Goal: Information Seeking & Learning: Learn about a topic

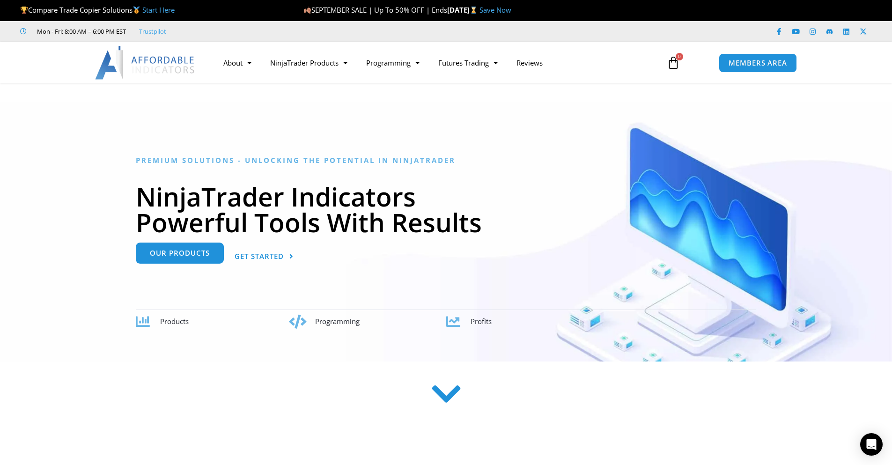
click at [187, 254] on span "Our Products" at bounding box center [180, 253] width 60 height 7
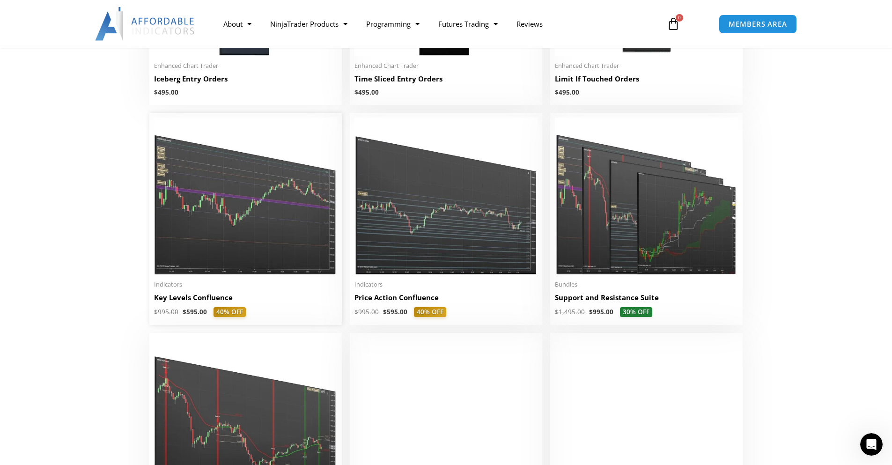
scroll to position [1265, 0]
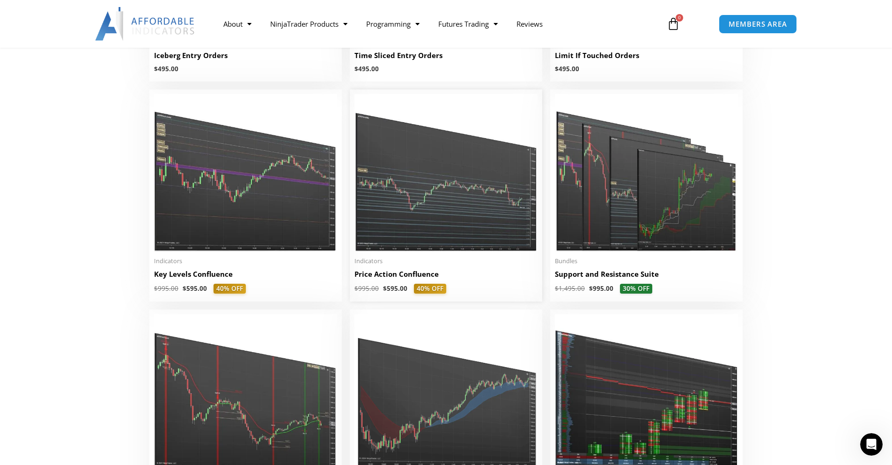
drag, startPoint x: 419, startPoint y: 237, endPoint x: 453, endPoint y: 241, distance: 33.9
click at [453, 241] on img at bounding box center [446, 172] width 183 height 157
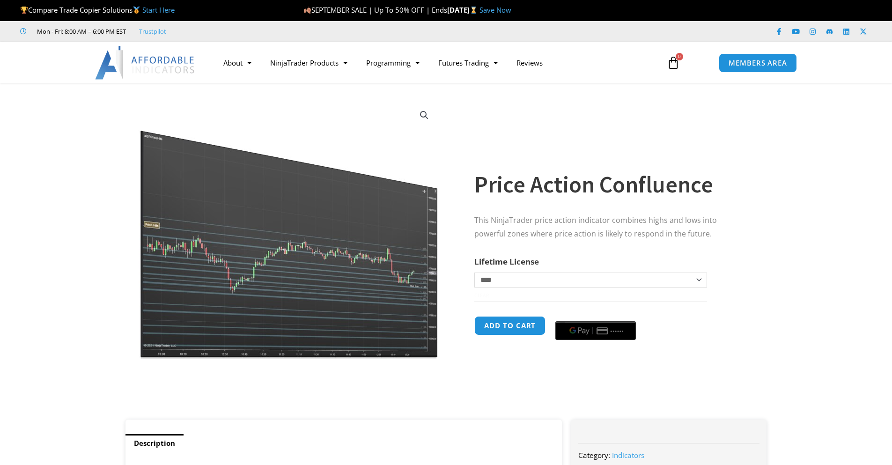
click at [265, 242] on img at bounding box center [289, 229] width 301 height 259
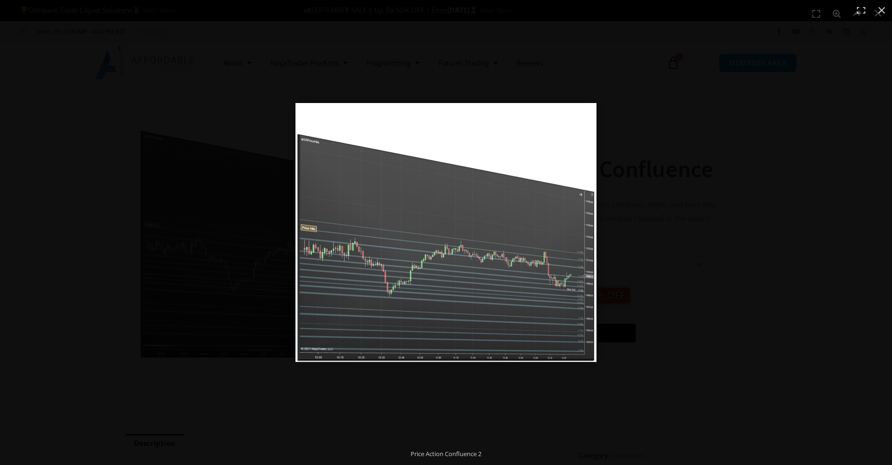
click at [381, 287] on img "Full screen image" at bounding box center [446, 232] width 301 height 259
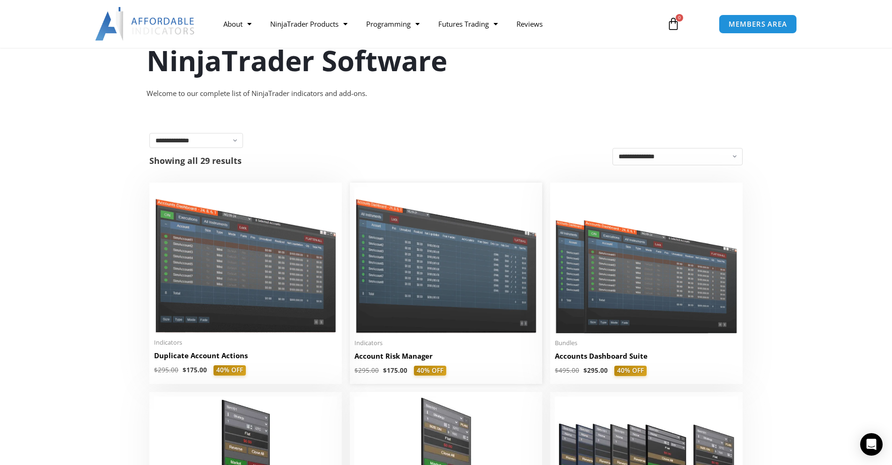
scroll to position [187, 0]
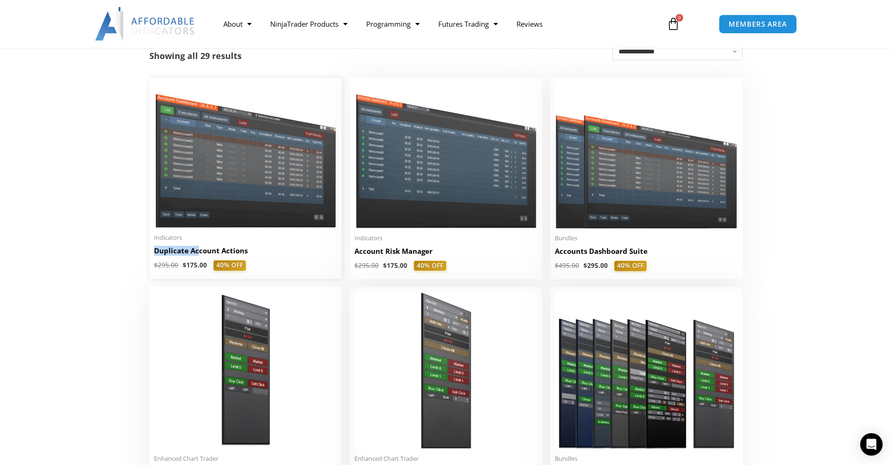
drag, startPoint x: 193, startPoint y: 256, endPoint x: 199, endPoint y: 252, distance: 6.9
drag, startPoint x: 37, startPoint y: 205, endPoint x: 187, endPoint y: 167, distance: 155.5
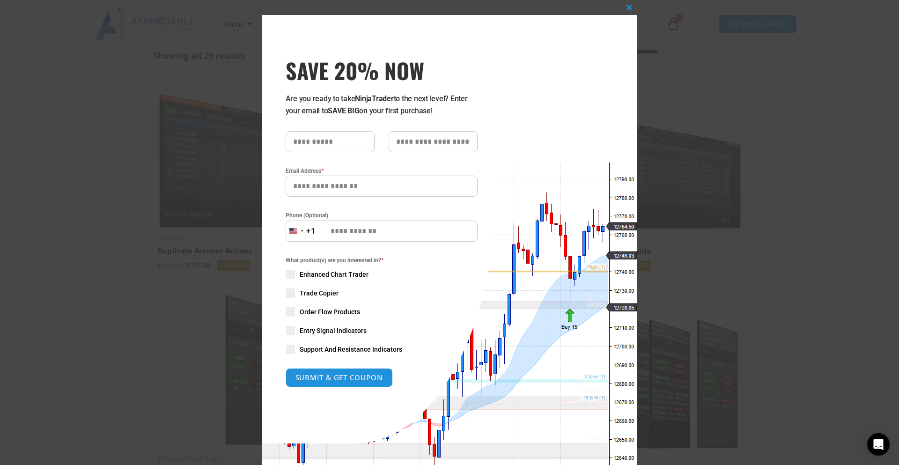
click at [692, 171] on div "Close this module SAVE 20% NOW Are you ready to take NinjaTrader to the next le…" at bounding box center [449, 232] width 899 height 465
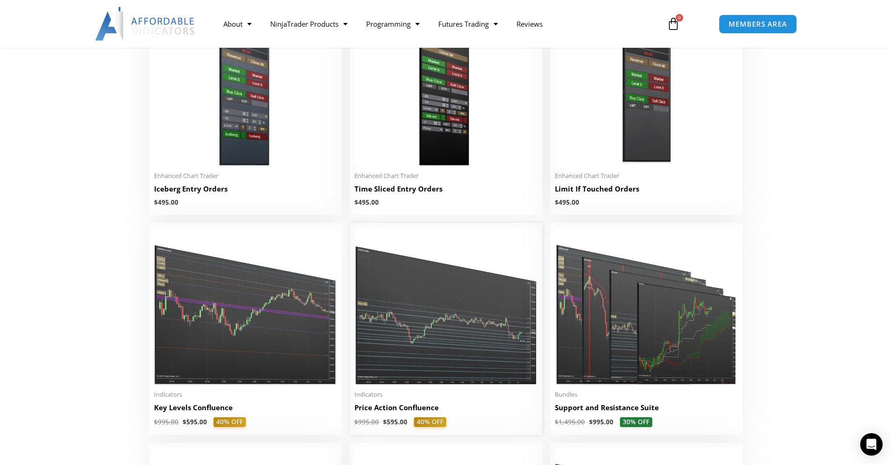
scroll to position [984, 0]
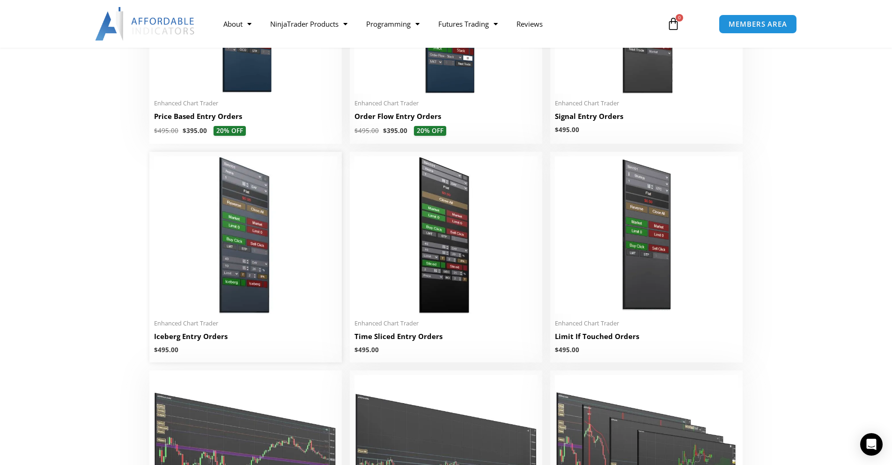
click at [194, 263] on img at bounding box center [245, 234] width 183 height 157
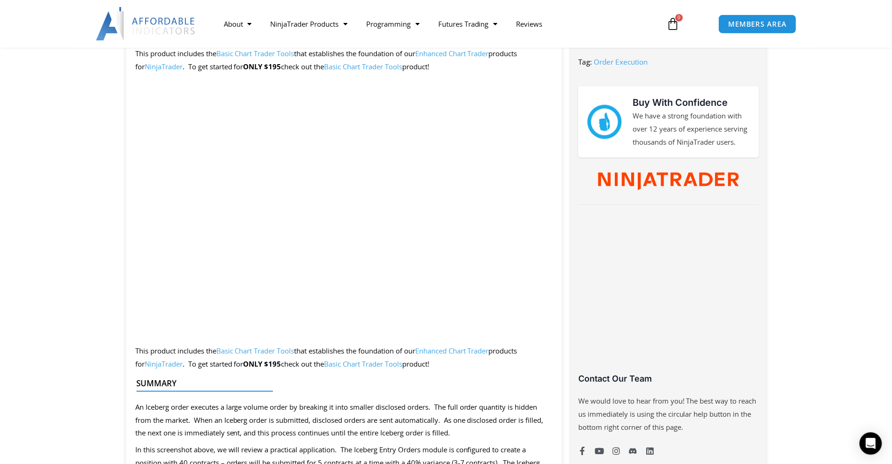
scroll to position [422, 0]
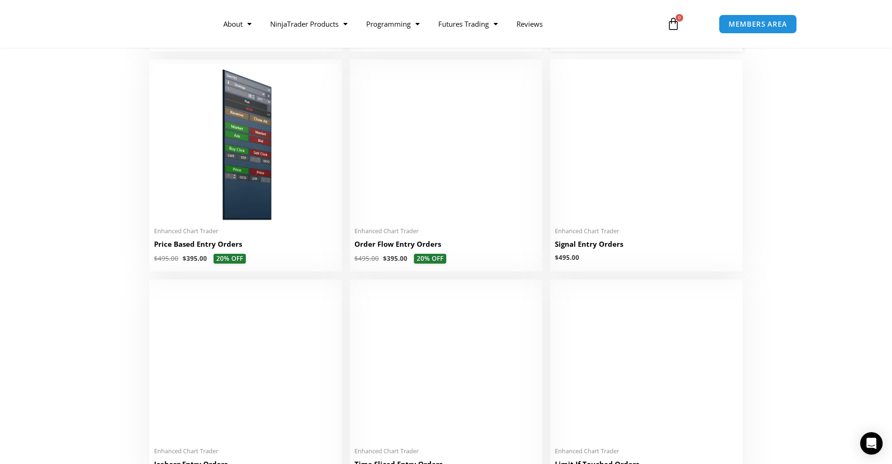
scroll to position [749, 0]
